Goal: Task Accomplishment & Management: Complete application form

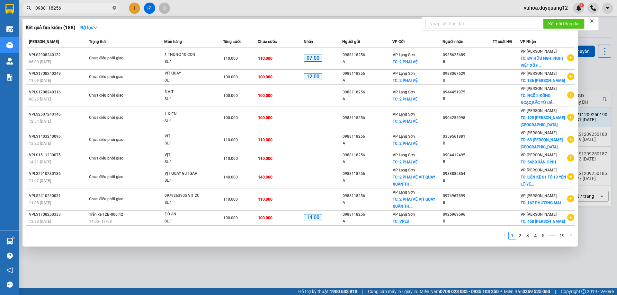
click at [114, 8] on icon "close-circle" at bounding box center [114, 8] width 4 height 4
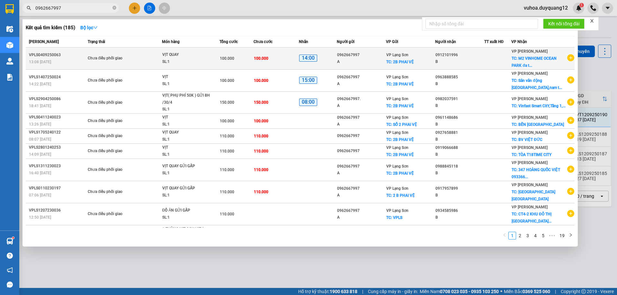
type input "0962667997"
click at [567, 58] on icon "plus-circle" at bounding box center [570, 57] width 7 height 7
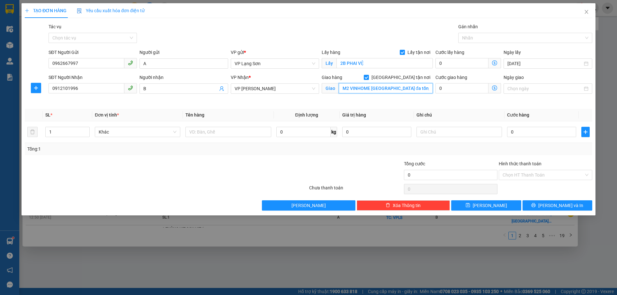
click at [414, 90] on input "M2 VINHOME [GEOGRAPHIC_DATA] đa tốn,[GEOGRAPHIC_DATA],[GEOGRAPHIC_DATA]" at bounding box center [386, 88] width 94 height 10
type input "125D [PERSON_NAME]"
drag, startPoint x: 30, startPoint y: 86, endPoint x: 2, endPoint y: 86, distance: 28.3
click at [2, 86] on div "TẠO ĐƠN HÀNG Yêu cầu xuất hóa đơn điện tử Transit Pickup Surcharge Ids Transit …" at bounding box center [308, 147] width 617 height 295
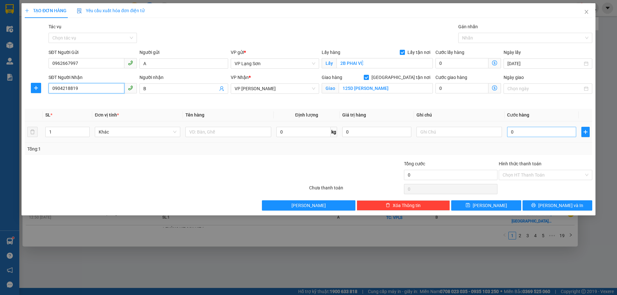
type input "0904218819"
click at [537, 134] on input "0" at bounding box center [541, 132] width 69 height 10
type input "1"
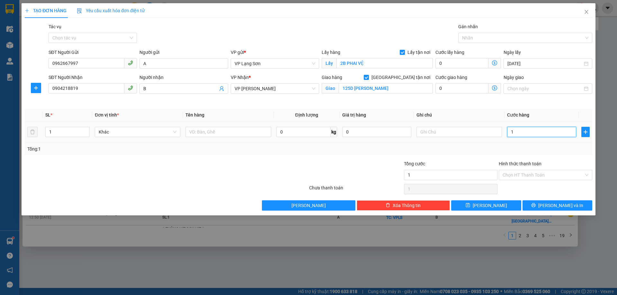
type input "10"
type input "100"
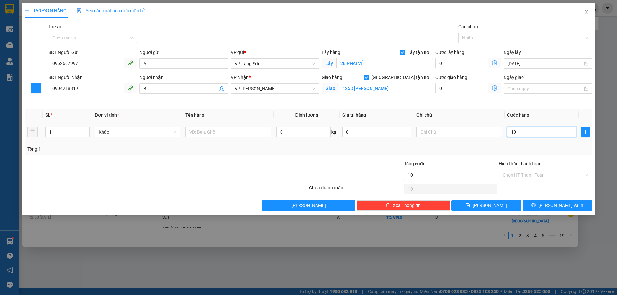
type input "100"
type input "100.000"
drag, startPoint x: 463, startPoint y: 155, endPoint x: 459, endPoint y: 141, distance: 14.3
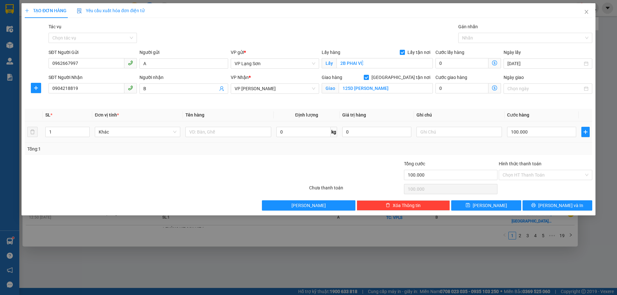
click at [462, 155] on div "Tổng: 1" at bounding box center [309, 149] width 568 height 12
click at [460, 134] on input "text" at bounding box center [459, 132] width 85 height 10
type input "NG NHẬN TT"
click at [204, 135] on input "text" at bounding box center [227, 132] width 85 height 10
type input "4 VỊT"
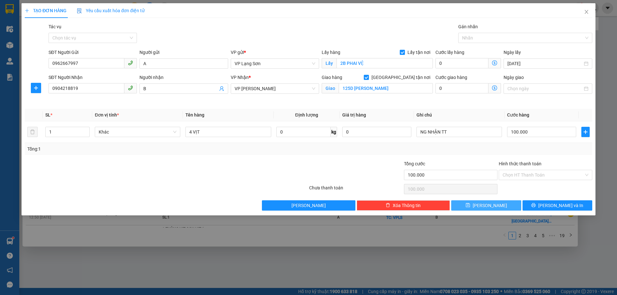
click at [494, 209] on button "[PERSON_NAME]" at bounding box center [486, 206] width 70 height 10
checkbox input "false"
type input "0"
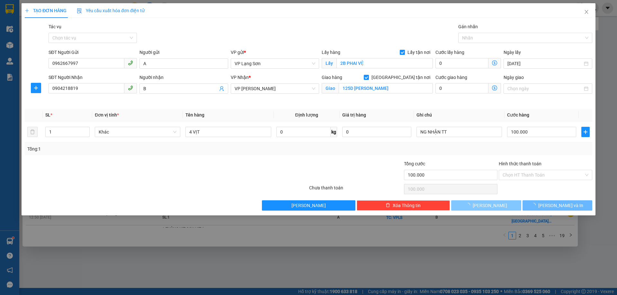
type input "0"
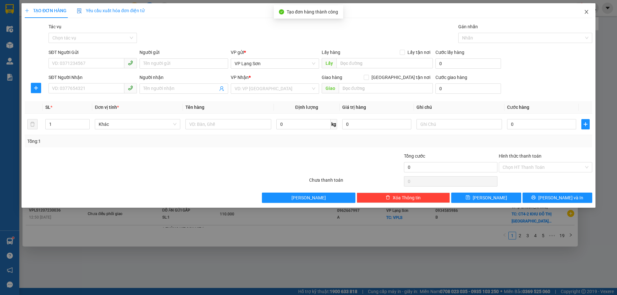
click at [584, 13] on icon "close" at bounding box center [586, 11] width 5 height 5
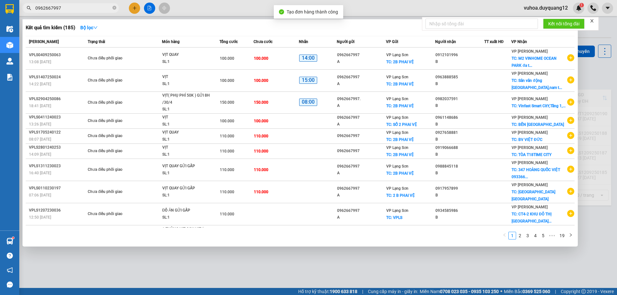
click at [587, 14] on div at bounding box center [308, 147] width 617 height 295
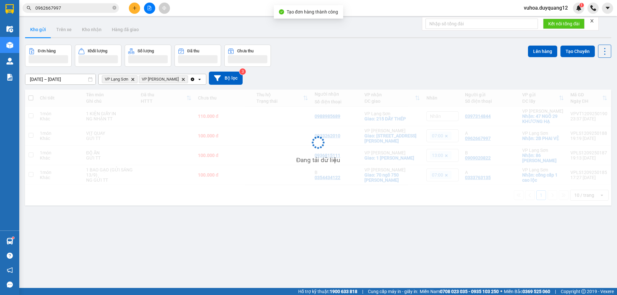
click at [593, 81] on div "[DATE] – [DATE] Press the down arrow key to interact with the calendar and sele…" at bounding box center [318, 78] width 586 height 13
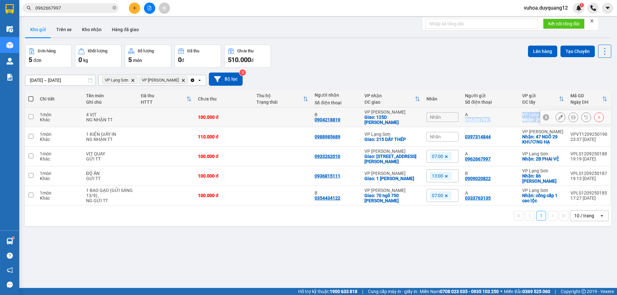
drag, startPoint x: 464, startPoint y: 116, endPoint x: 539, endPoint y: 121, distance: 75.6
click at [539, 121] on tr "1 món Khác 4 VỊT NG NHẬN TT 100.000 đ B 0904218819 VP [PERSON_NAME]: 125D MINH …" at bounding box center [318, 118] width 586 height 20
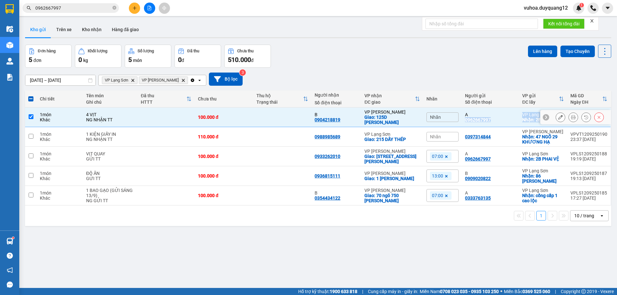
click at [544, 115] on icon at bounding box center [546, 117] width 4 height 4
drag, startPoint x: 461, startPoint y: 117, endPoint x: 554, endPoint y: 117, distance: 93.2
click at [558, 119] on tr "1 món Khác 4 VỊT NG NHẬN TT 100.000 đ B 0904218819 VP [PERSON_NAME]: 125D MINH …" at bounding box center [318, 118] width 586 height 20
checkbox input "false"
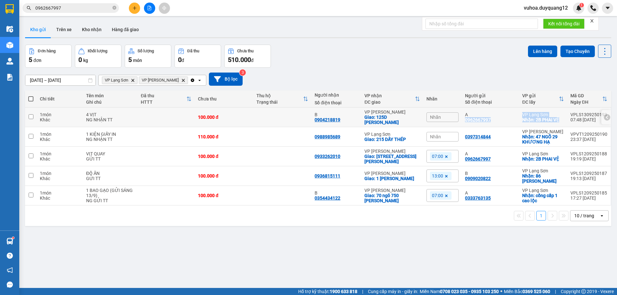
copy tr "0962667997 VP Lạng Sơn Nhận: 2B PHAI VỆ"
